Goal: Find specific page/section: Find specific page/section

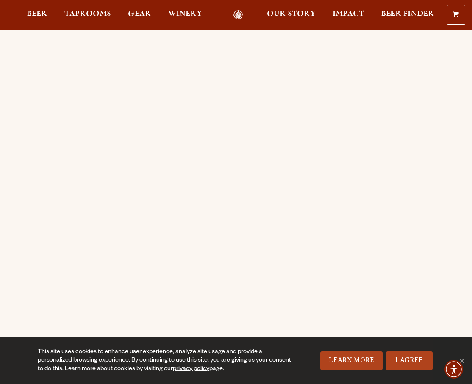
scroll to position [51, 0]
click at [41, 17] on span "Beer" at bounding box center [37, 14] width 21 height 7
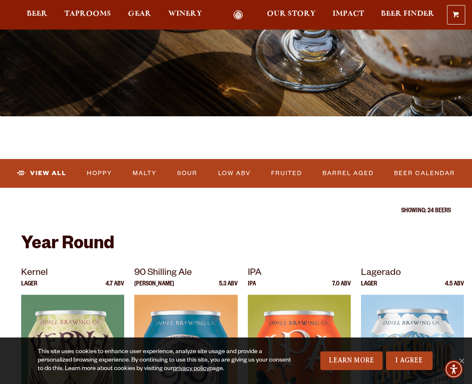
scroll to position [395, 0]
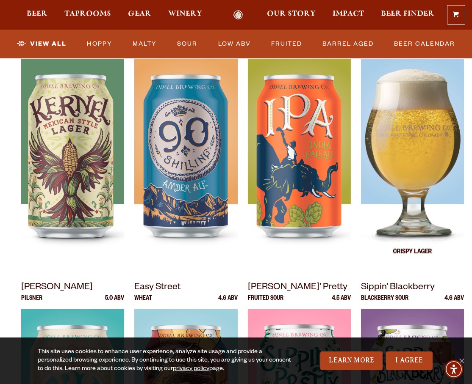
click at [419, 215] on img at bounding box center [412, 165] width 103 height 212
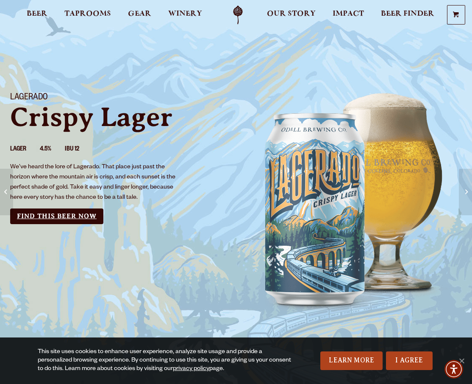
click at [81, 221] on link "Find this Beer Now" at bounding box center [56, 217] width 93 height 16
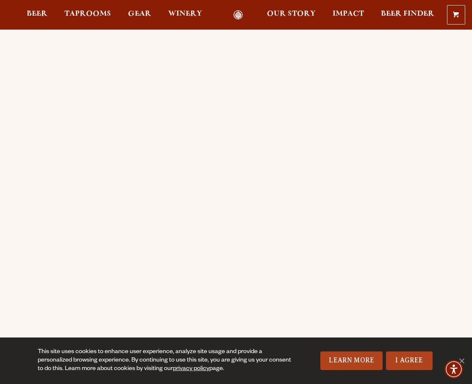
scroll to position [12, 0]
